Goal: Manage account settings

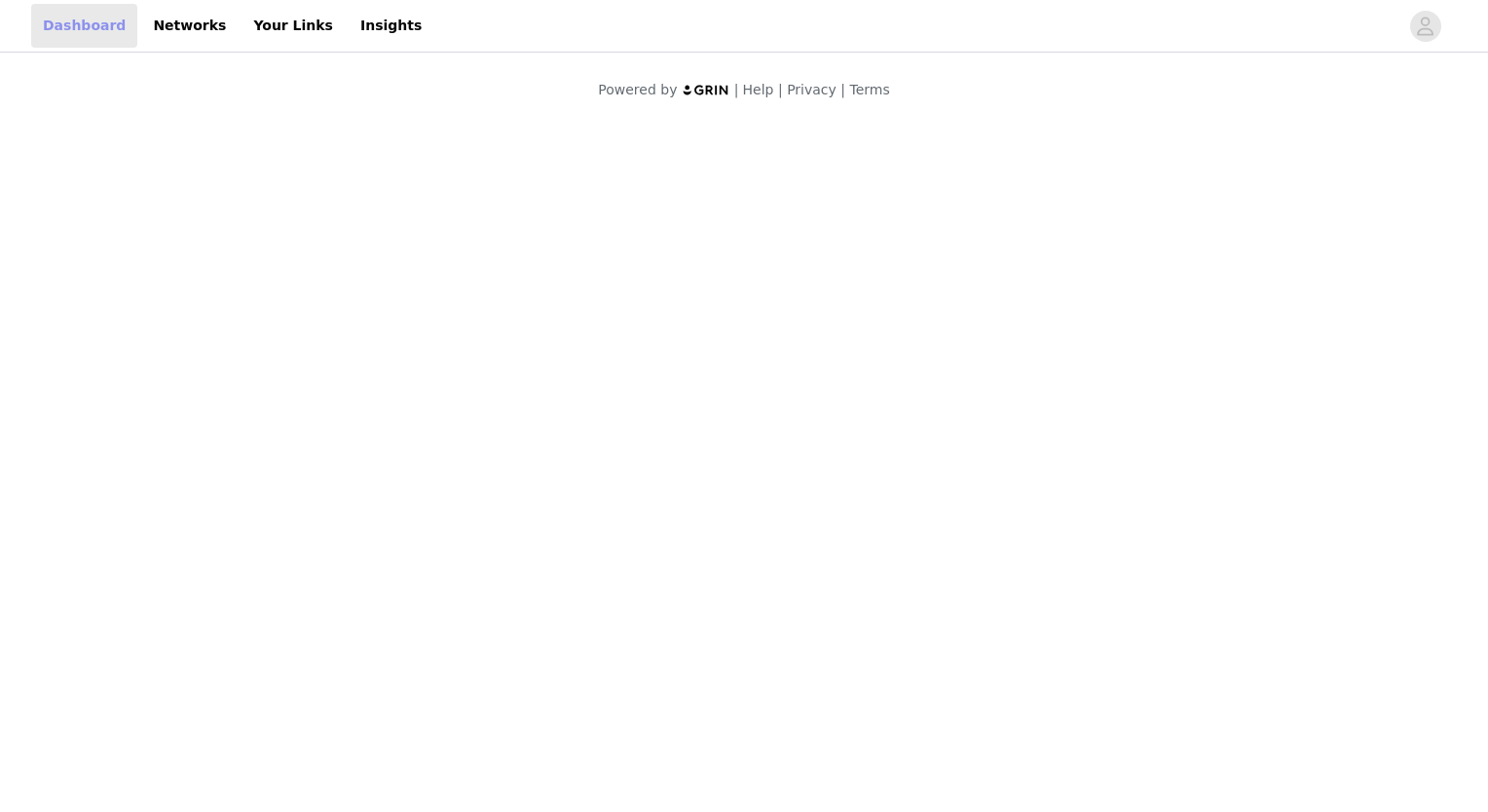
click at [83, 39] on link "Dashboard" at bounding box center [83, 26] width 106 height 44
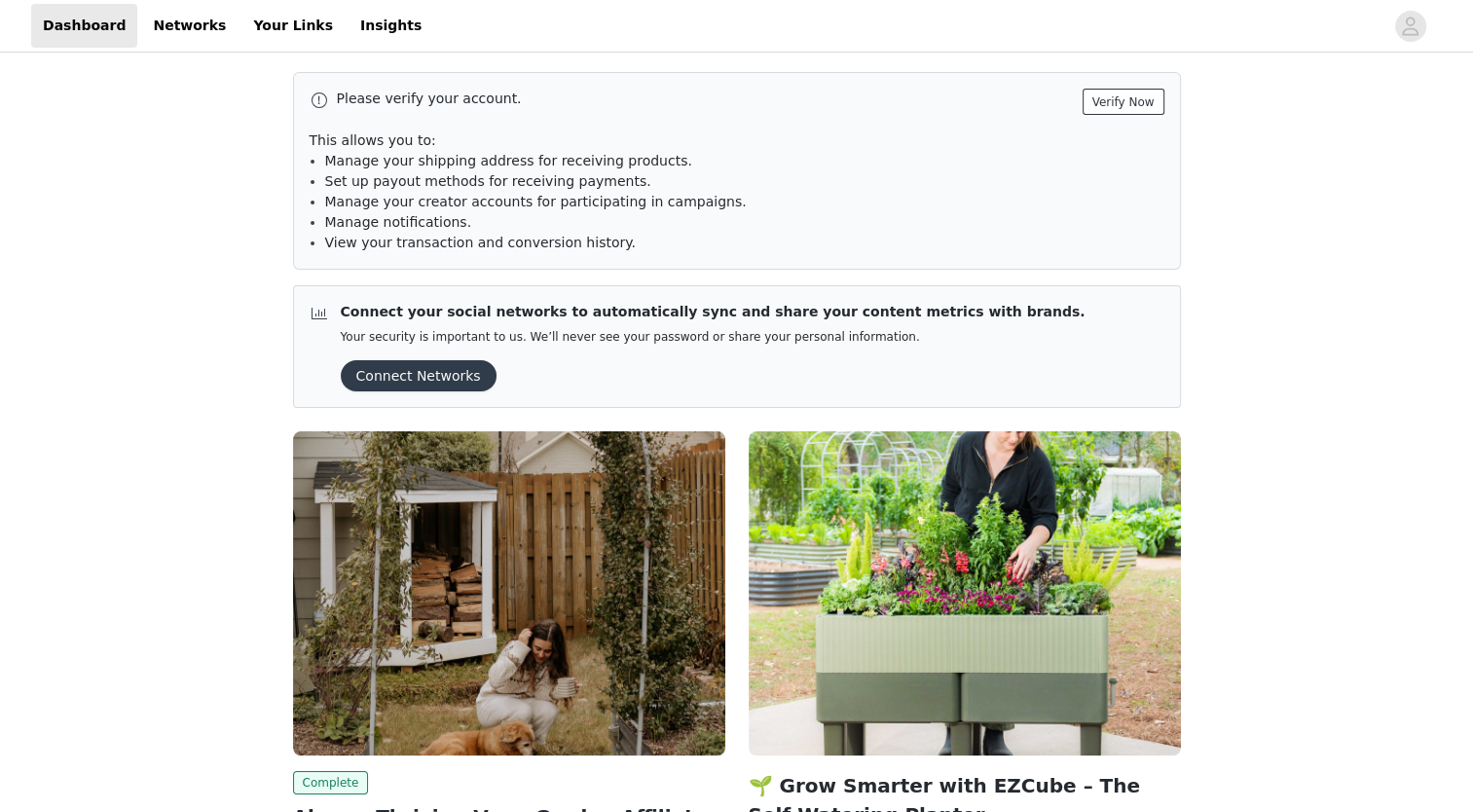
click at [1127, 107] on button "Verify Now" at bounding box center [1123, 102] width 82 height 27
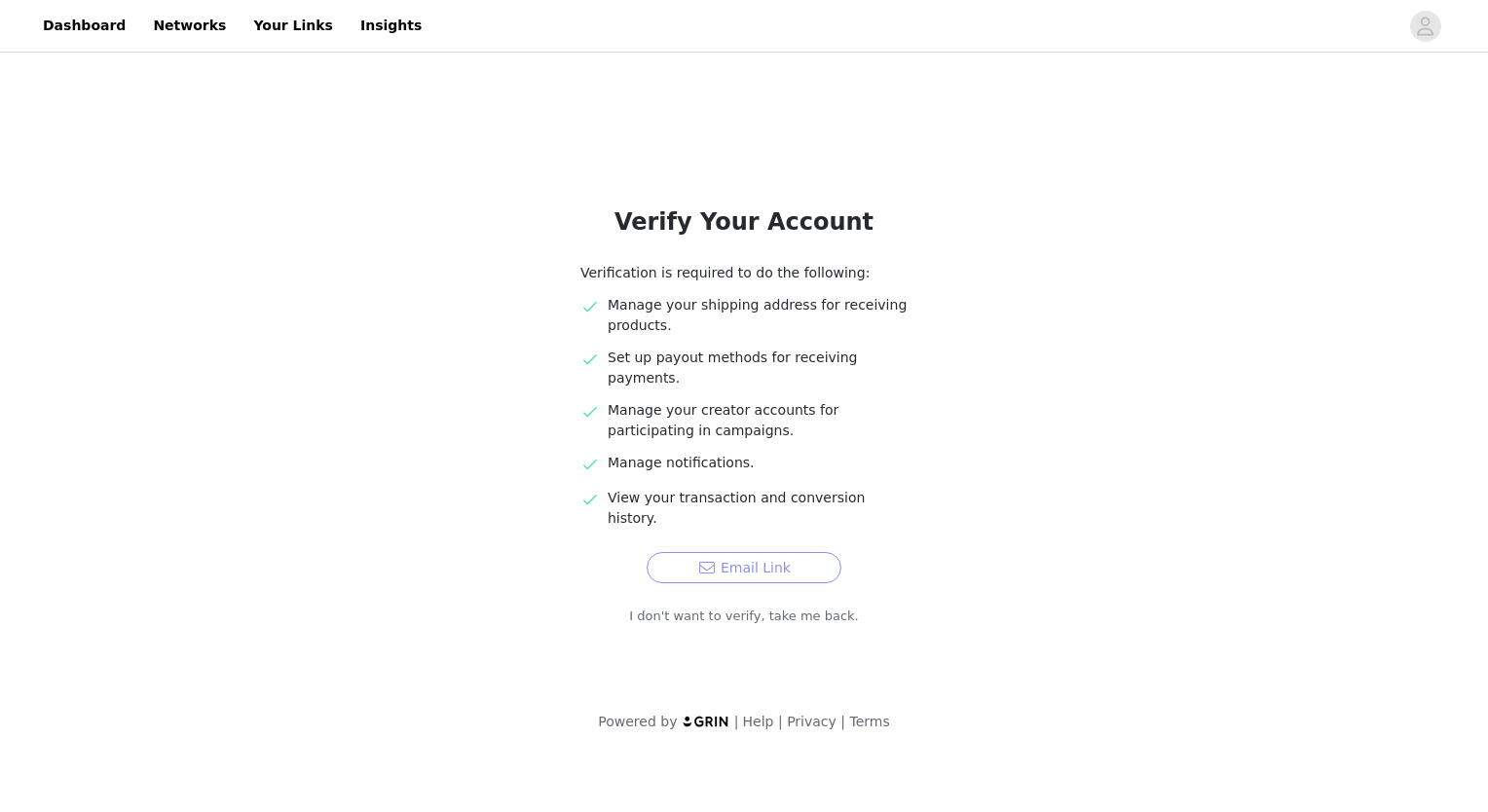
click at [771, 552] on button "Email Link" at bounding box center [743, 567] width 195 height 31
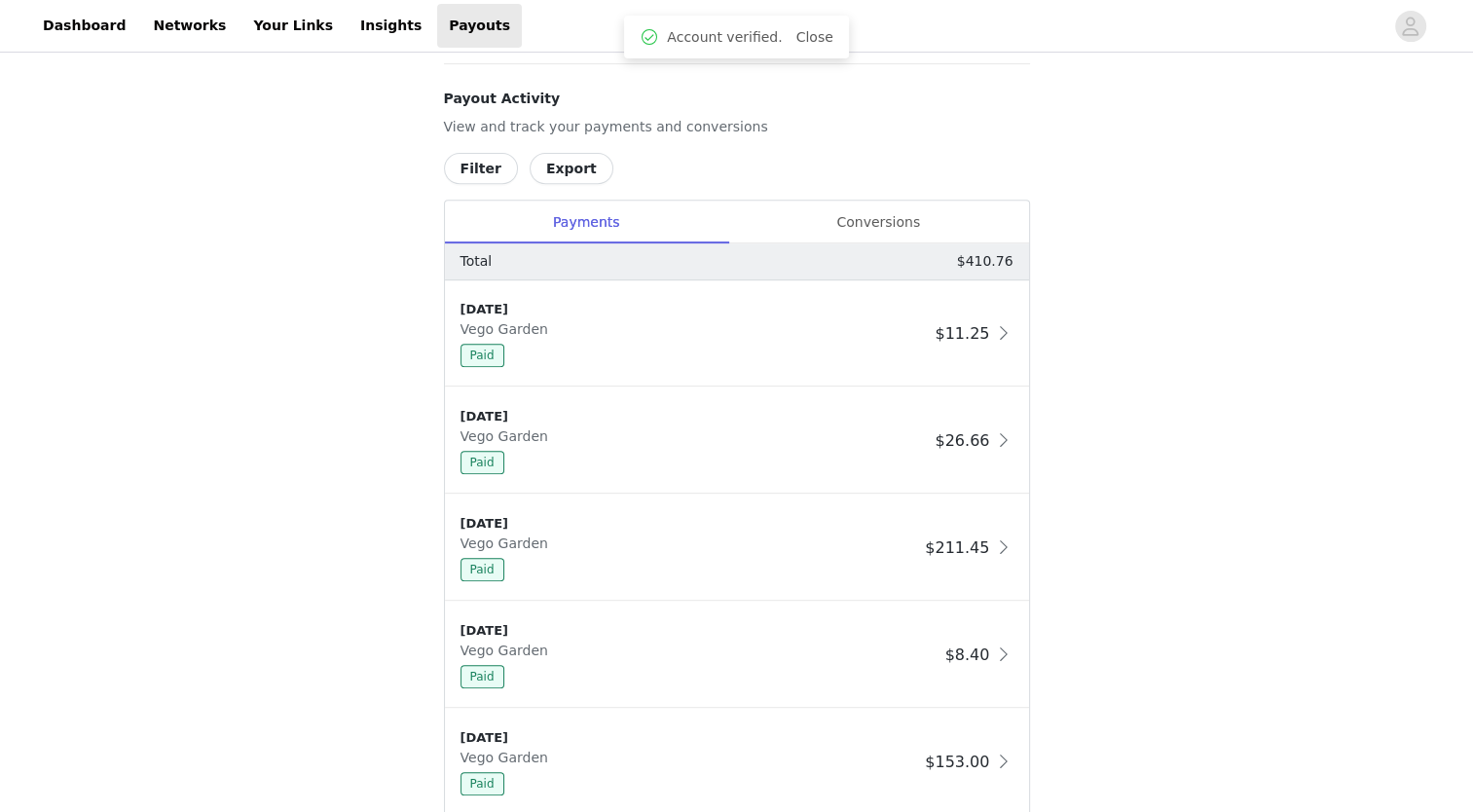
scroll to position [778, 0]
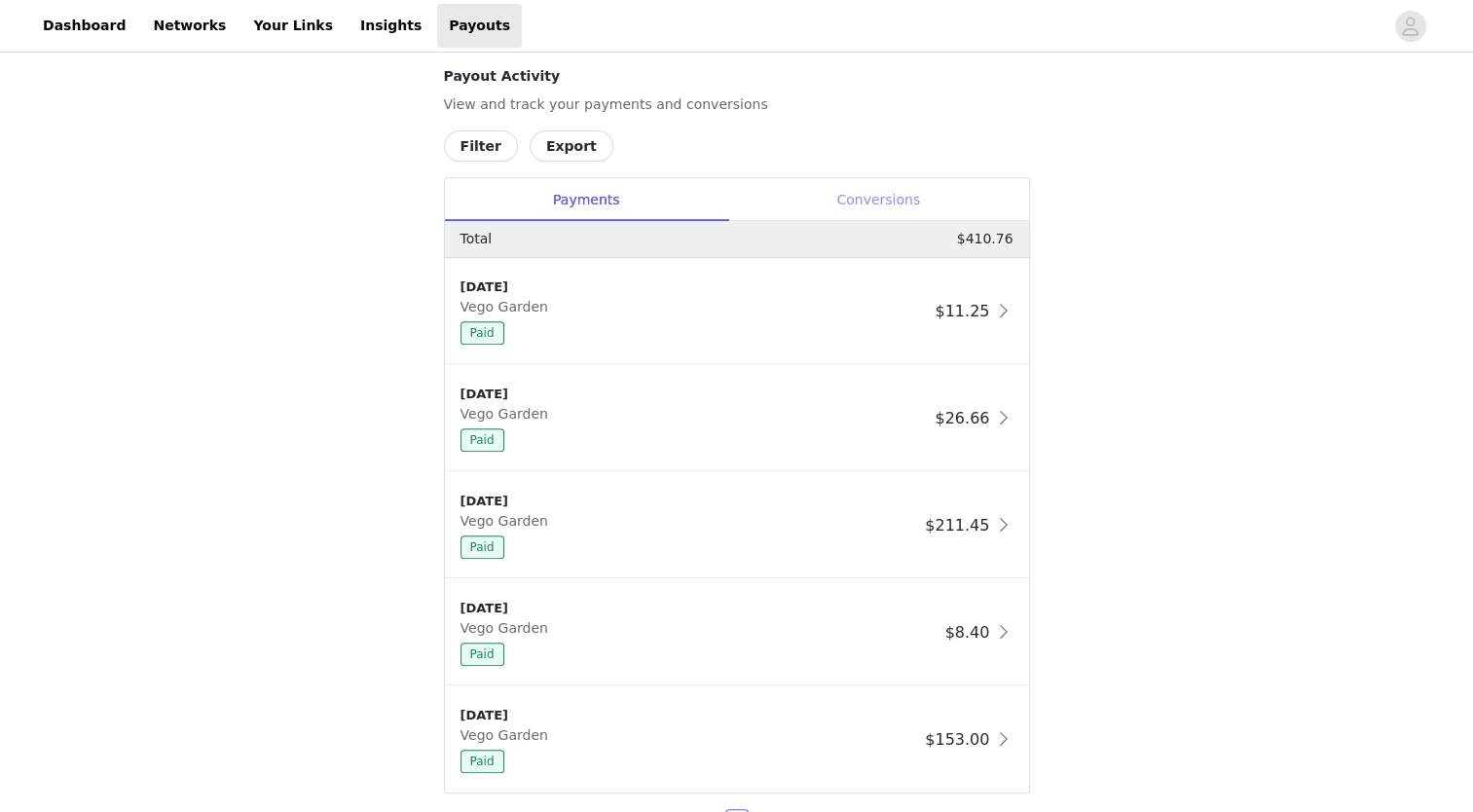
click at [906, 197] on div "Conversions" at bounding box center [878, 200] width 301 height 44
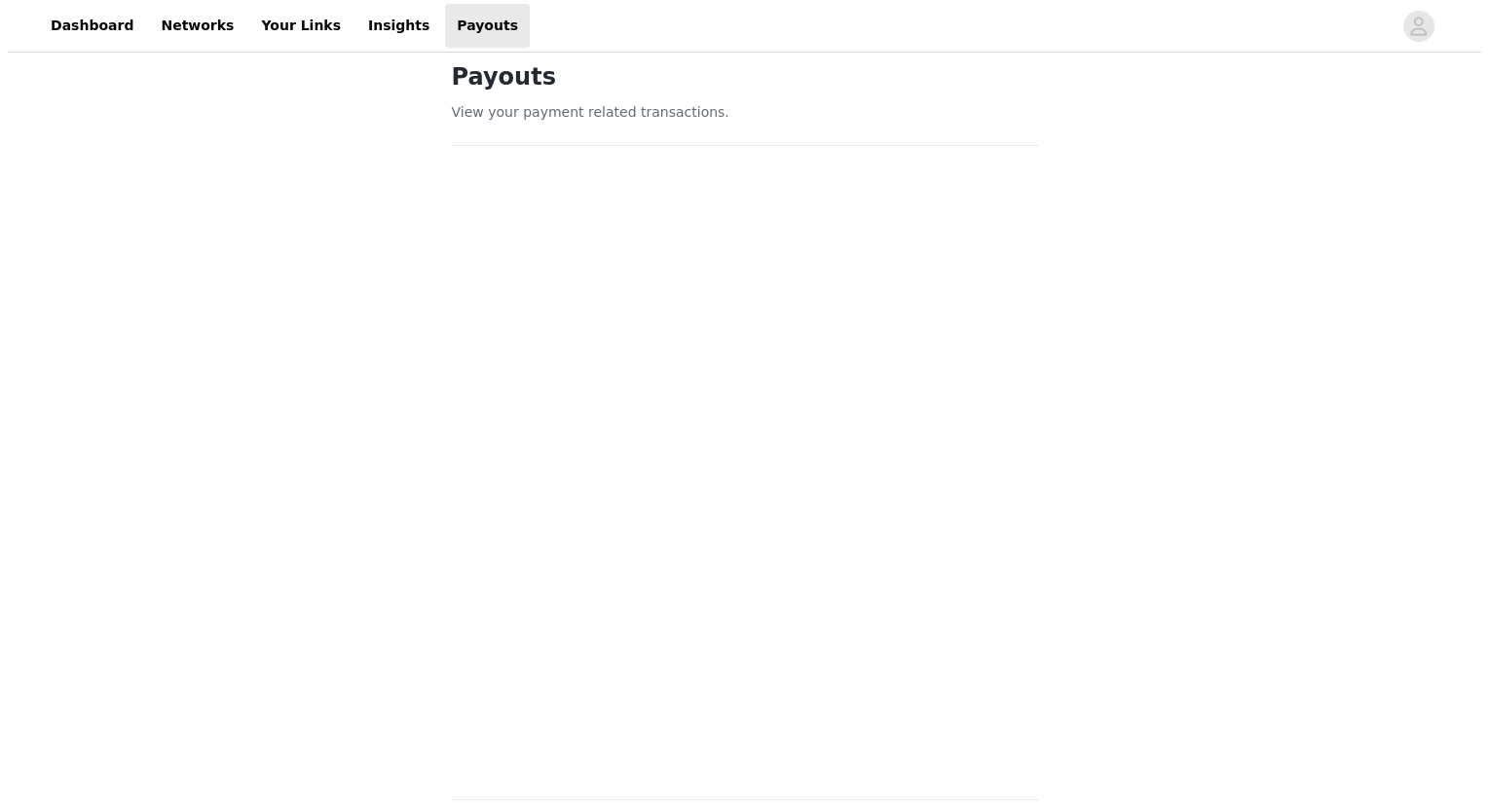
scroll to position [0, 0]
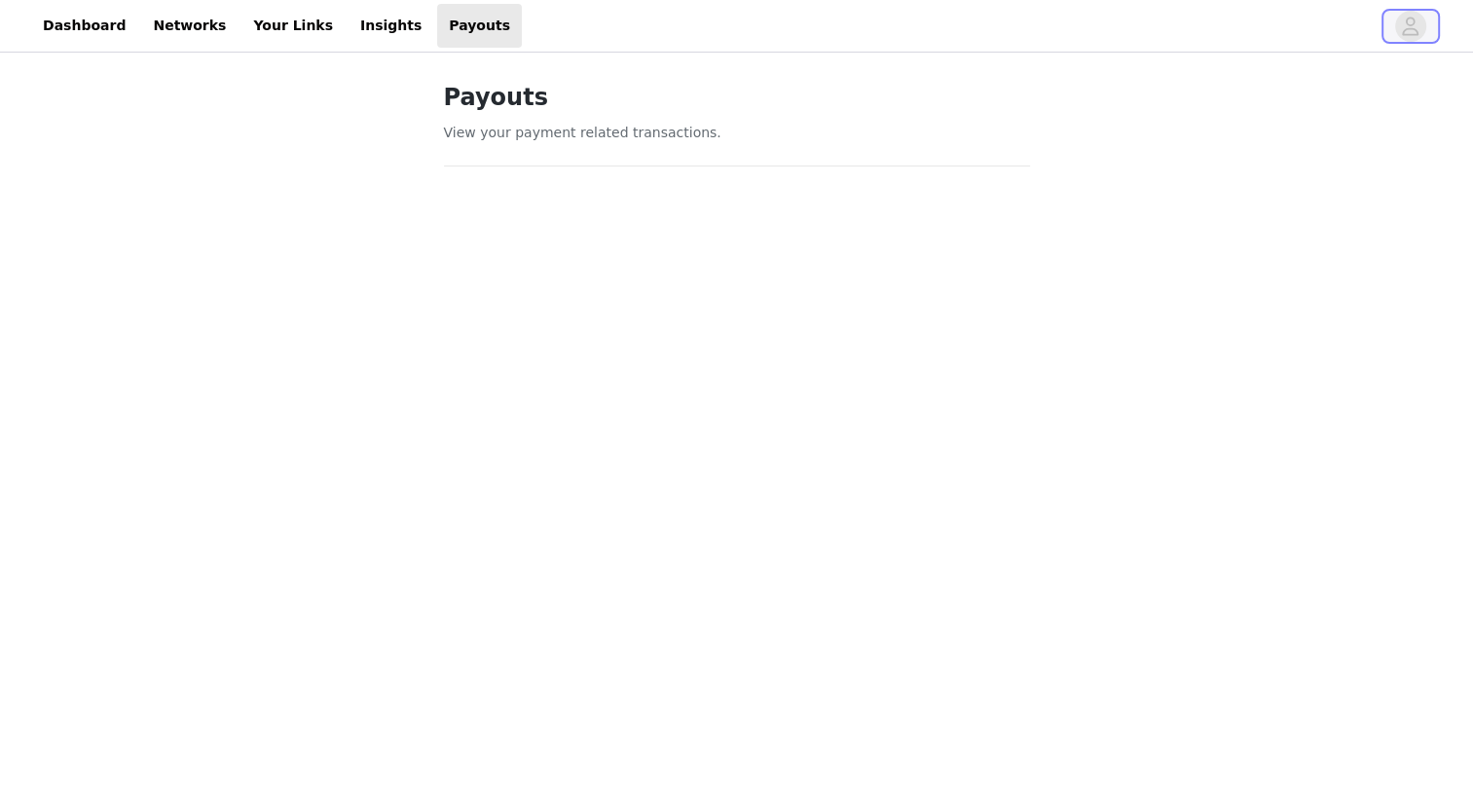
click at [1408, 34] on icon "avatar" at bounding box center [1411, 26] width 17 height 19
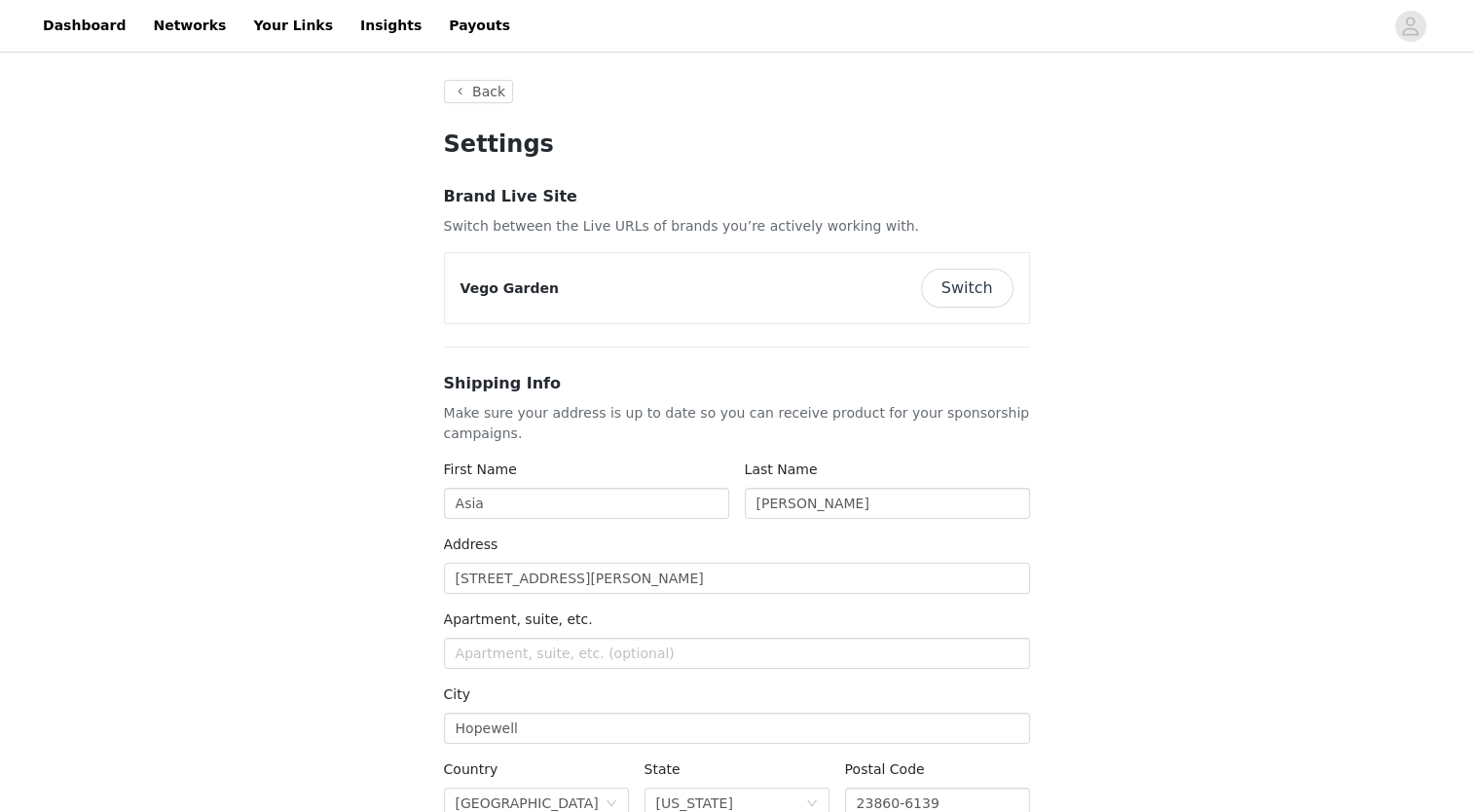
click at [955, 297] on button "Switch" at bounding box center [967, 288] width 92 height 39
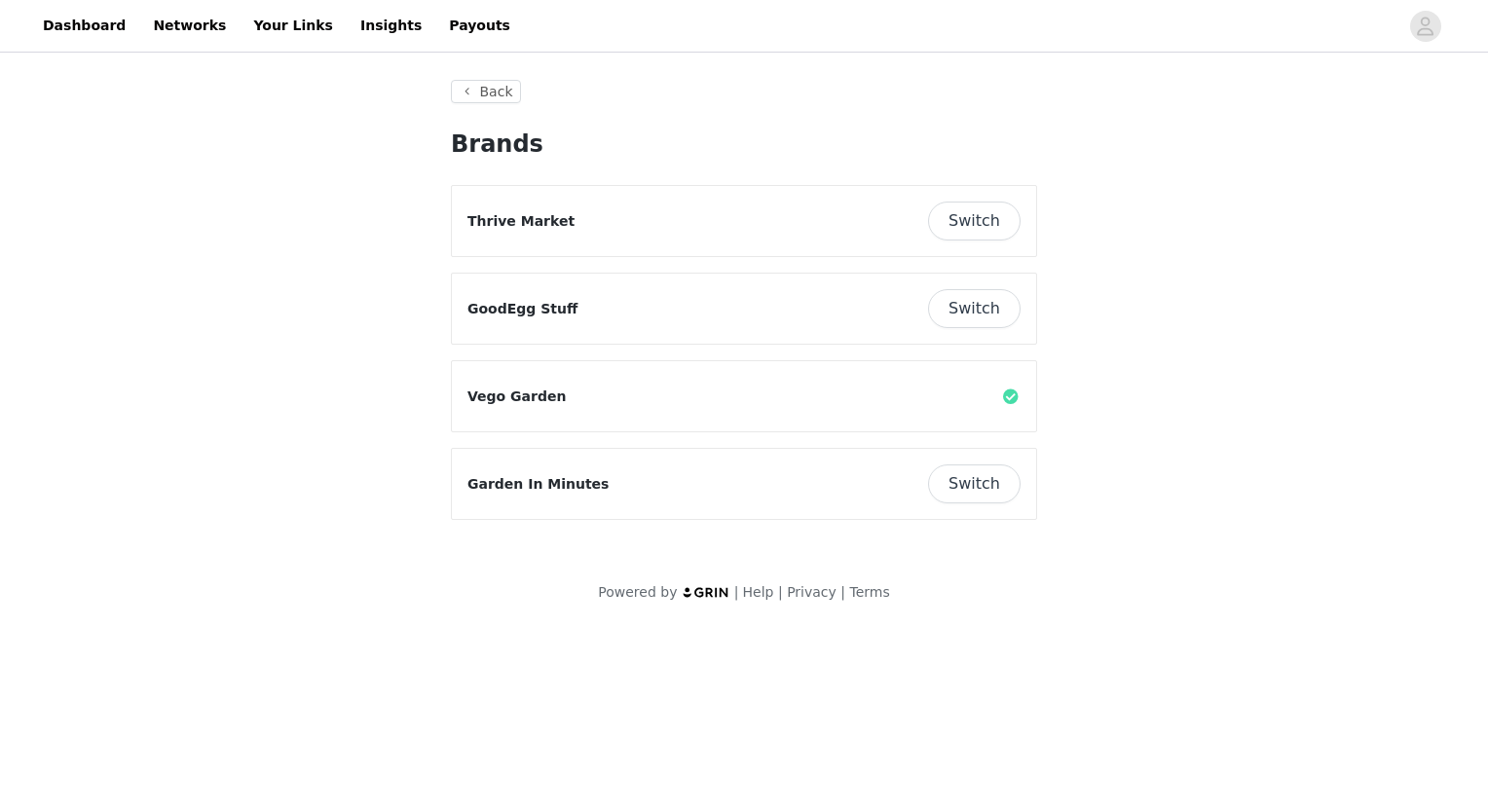
click at [957, 222] on button "Switch" at bounding box center [974, 221] width 92 height 39
